Goal: Navigation & Orientation: Find specific page/section

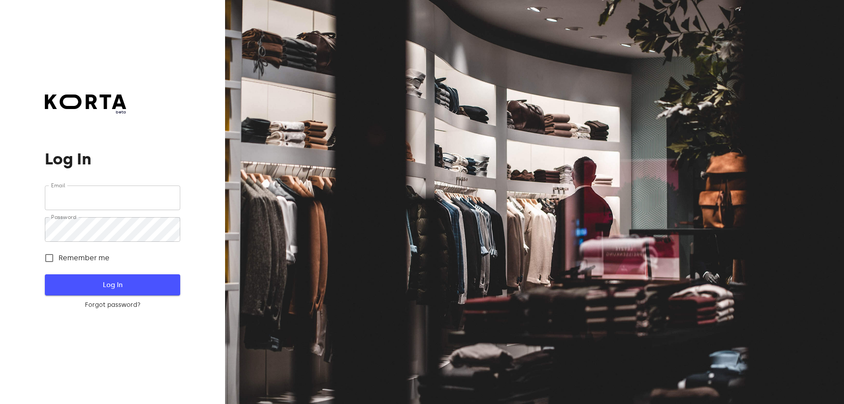
type input "[EMAIL_ADDRESS][DOMAIN_NAME]"
click at [107, 284] on span "Log In" at bounding box center [112, 284] width 107 height 11
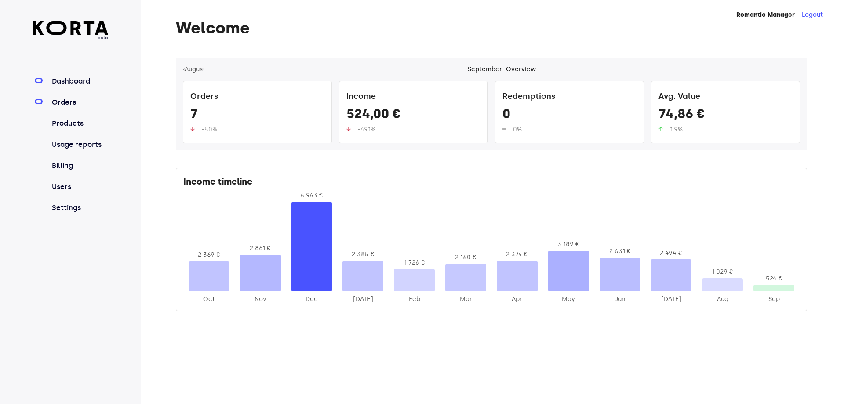
click at [65, 101] on link "Orders" at bounding box center [79, 102] width 58 height 11
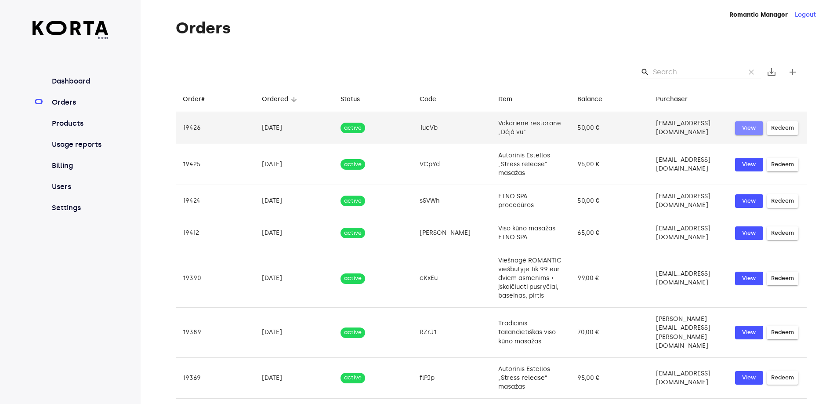
click at [743, 131] on span "View" at bounding box center [749, 128] width 19 height 10
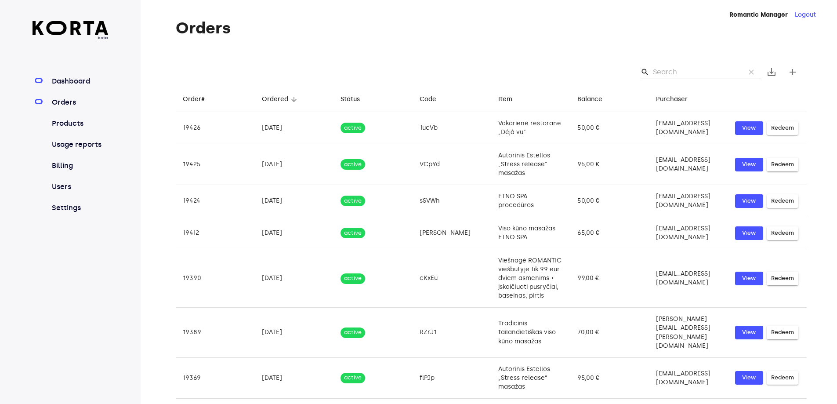
click at [56, 80] on link "Dashboard" at bounding box center [79, 81] width 58 height 11
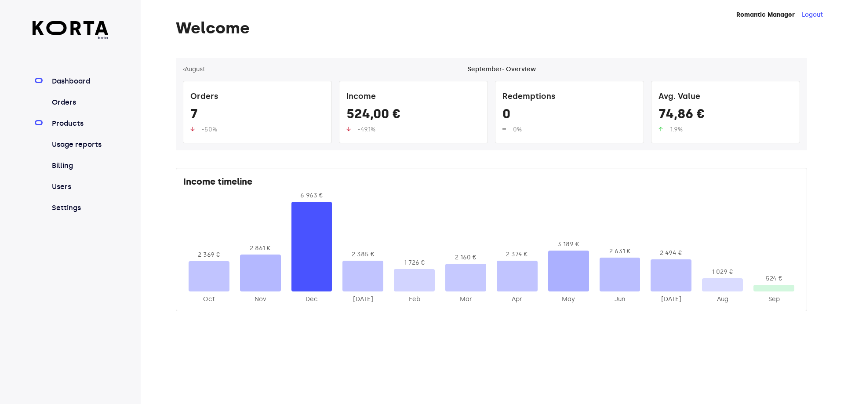
click at [58, 119] on link "Products" at bounding box center [79, 123] width 58 height 11
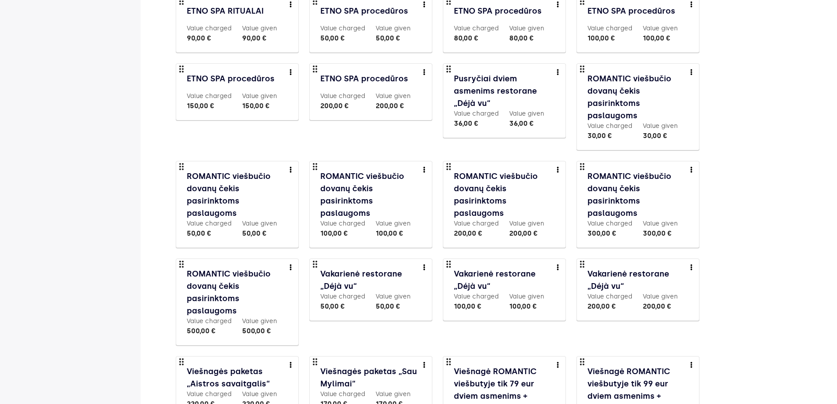
scroll to position [437, 0]
